Goal: Task Accomplishment & Management: Manage account settings

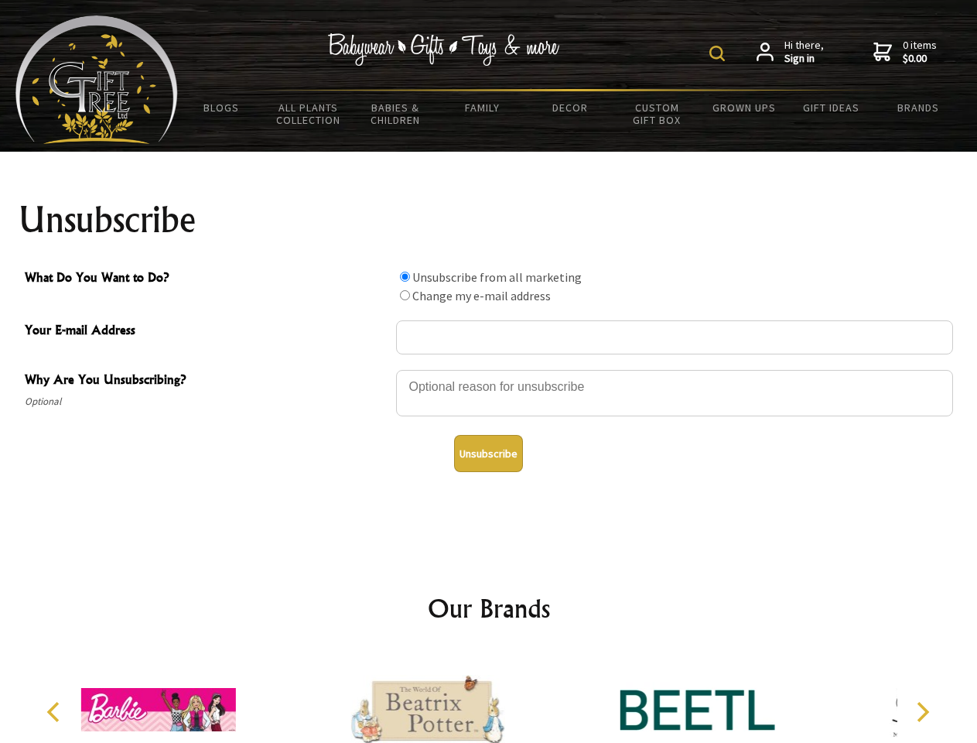
click at [720, 53] on img at bounding box center [716, 53] width 15 height 15
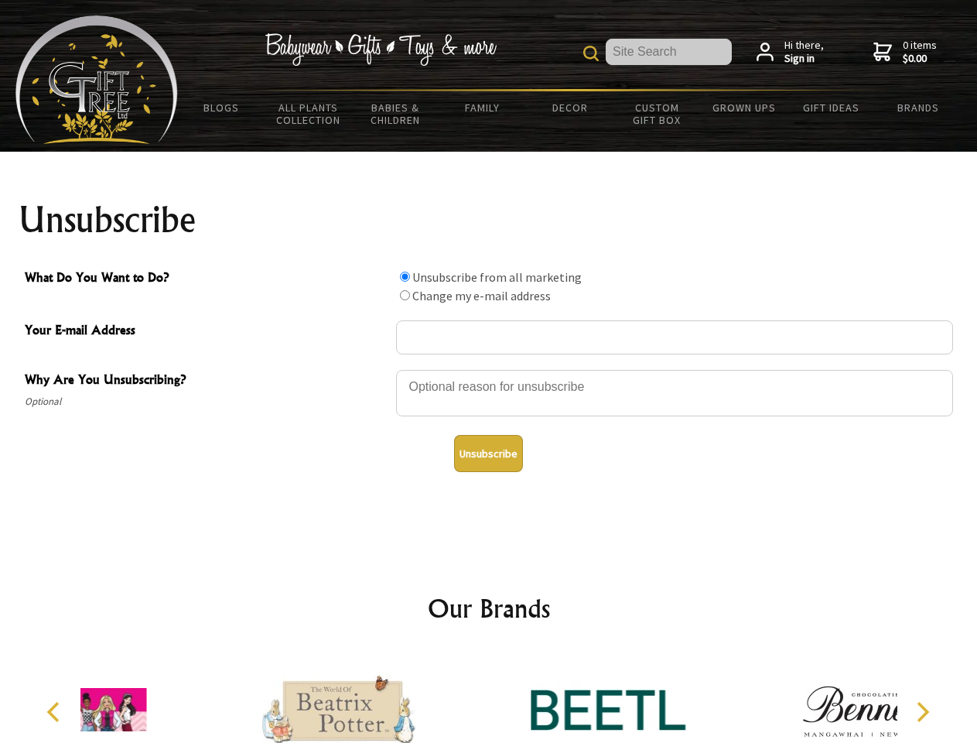
click at [489, 369] on div at bounding box center [674, 395] width 557 height 54
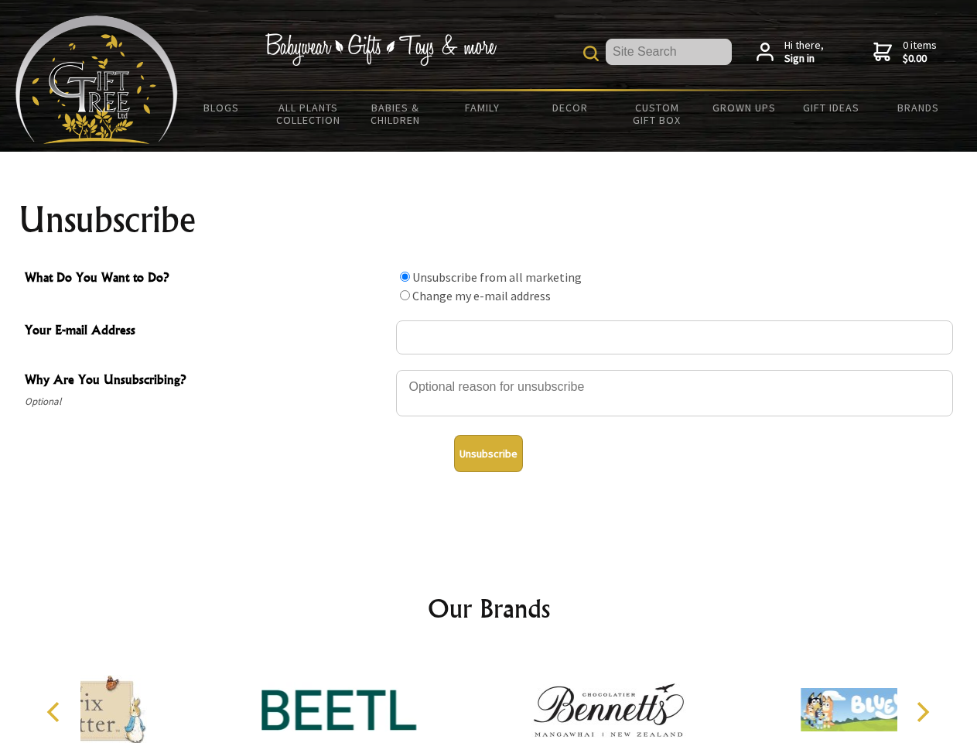
click at [405, 276] on input "What Do You Want to Do?" at bounding box center [405, 277] width 10 height 10
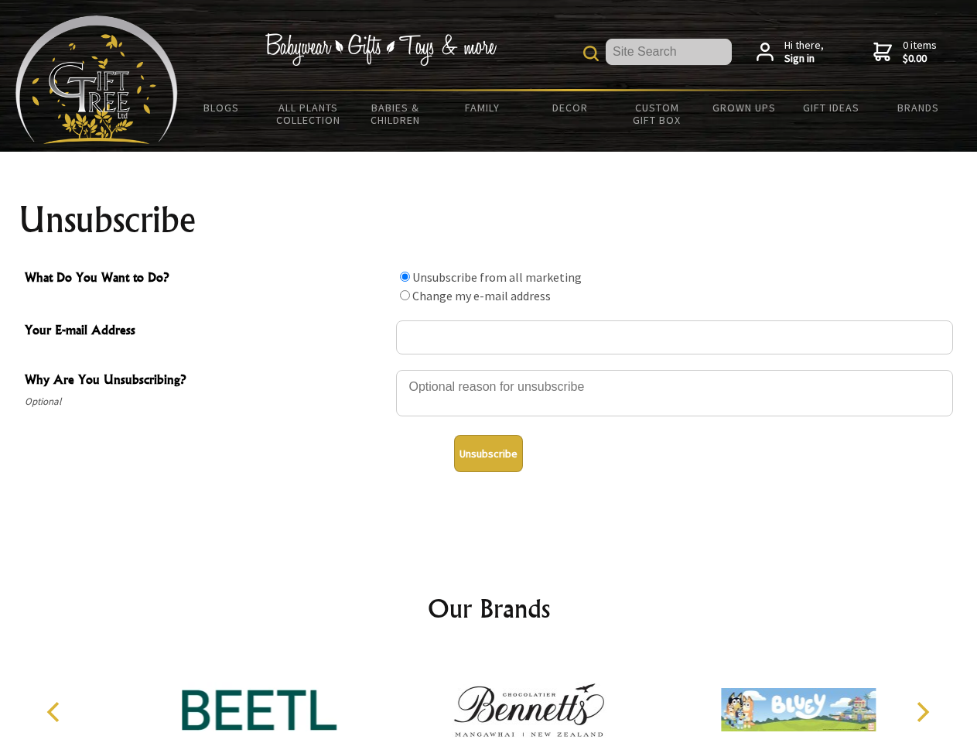
click at [405, 295] on input "What Do You Want to Do?" at bounding box center [405, 295] width 10 height 10
radio input "true"
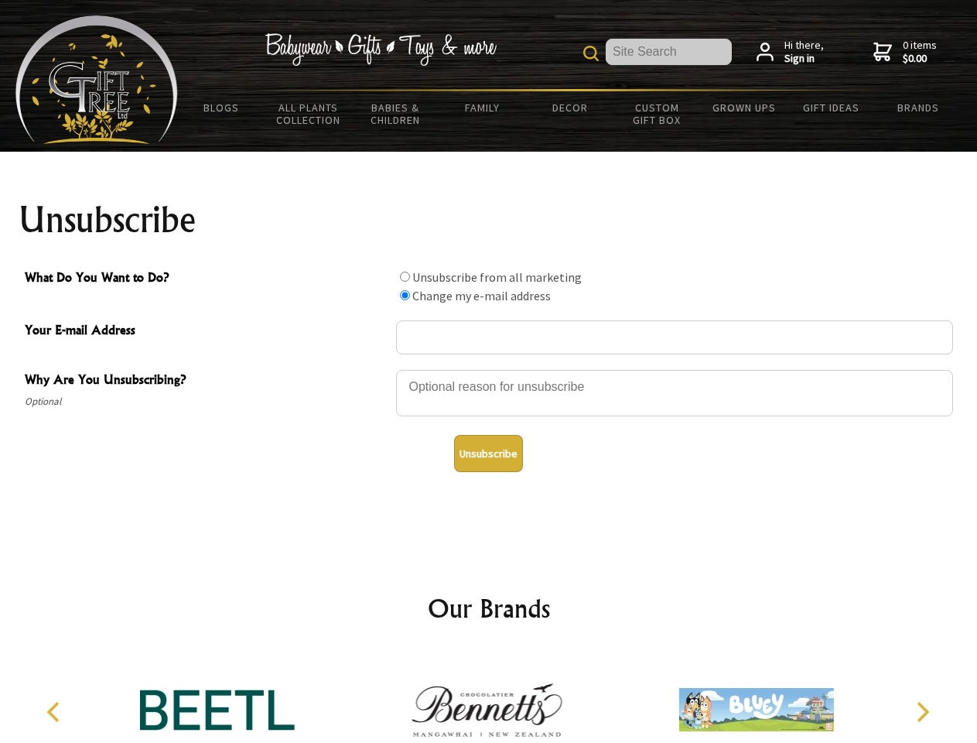
click at [488, 453] on button "Unsubscribe" at bounding box center [488, 453] width 69 height 37
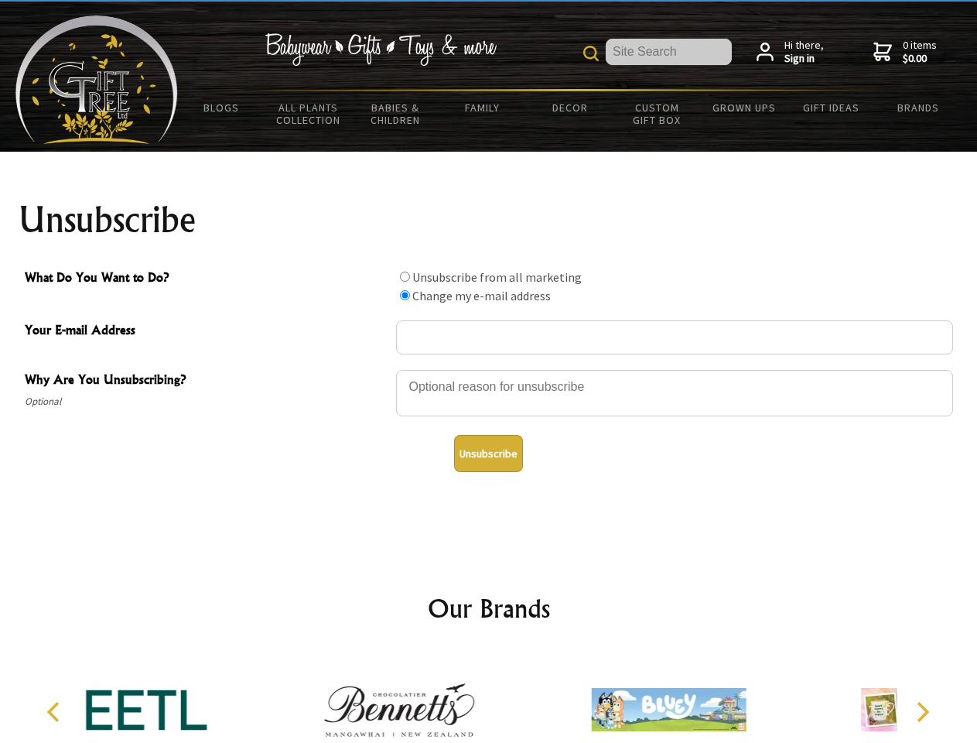
click at [56, 712] on icon "Previous" at bounding box center [55, 712] width 20 height 20
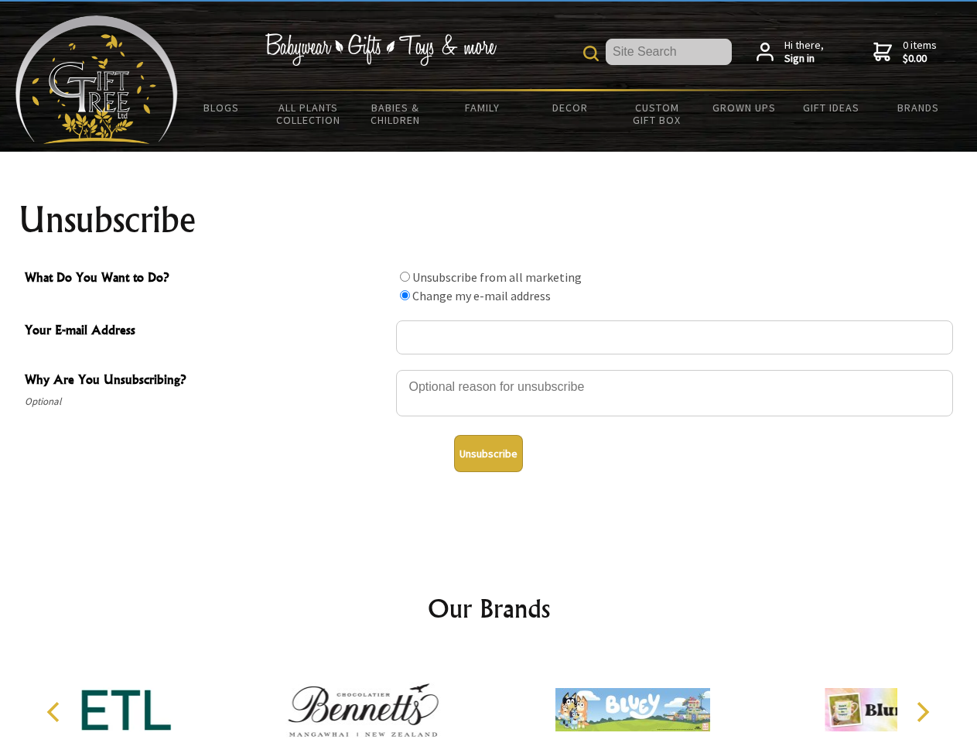
click at [922, 712] on icon "Next" at bounding box center [921, 712] width 20 height 20
